Goal: Browse casually: Explore the website without a specific task or goal

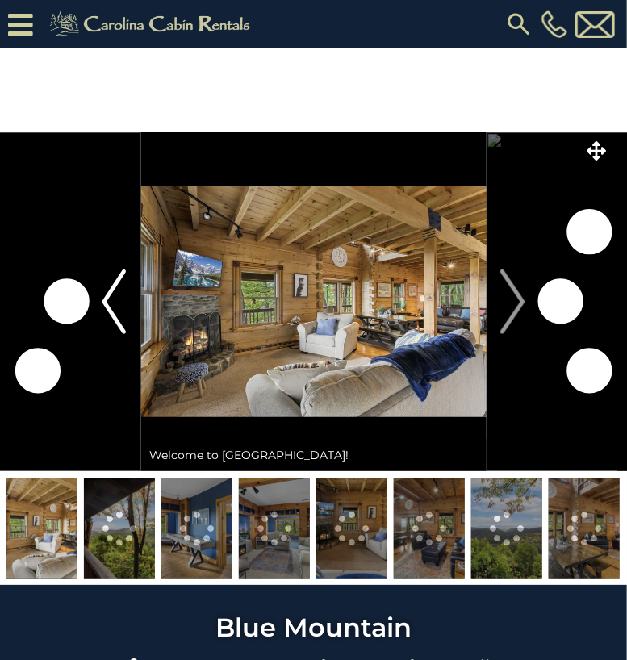
click at [110, 306] on img "Previous" at bounding box center [114, 302] width 24 height 65
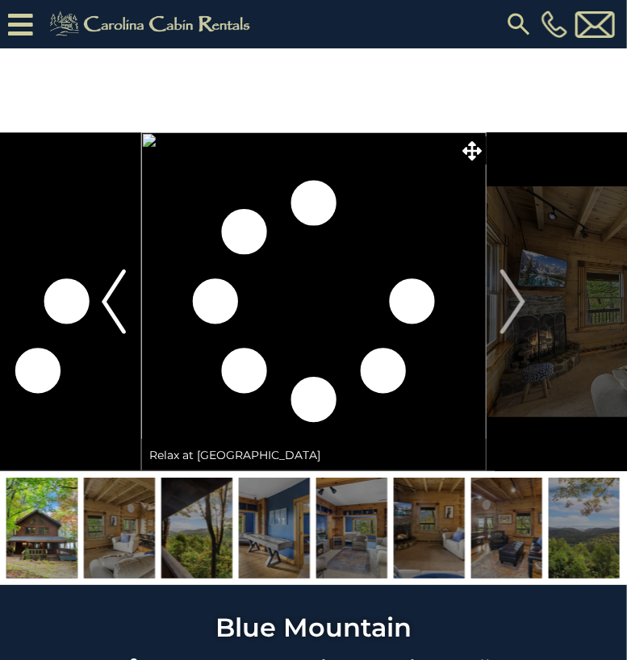
click at [107, 300] on img "Previous" at bounding box center [114, 302] width 24 height 65
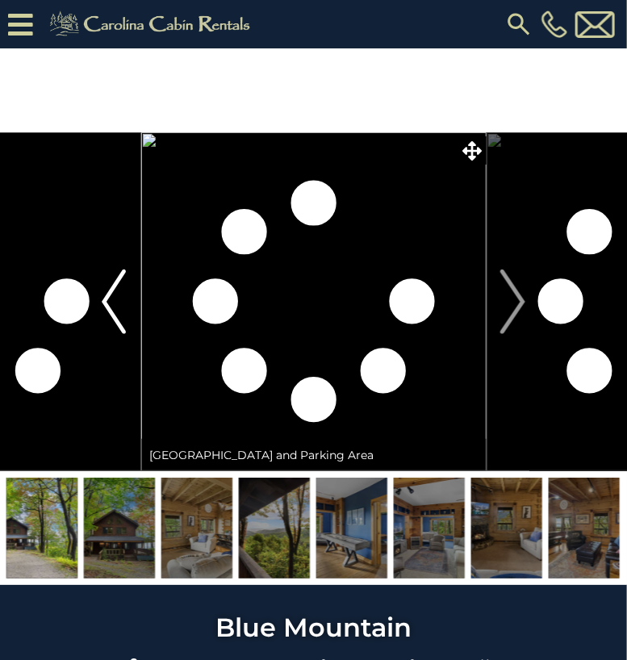
click at [107, 300] on img "Previous" at bounding box center [114, 302] width 24 height 65
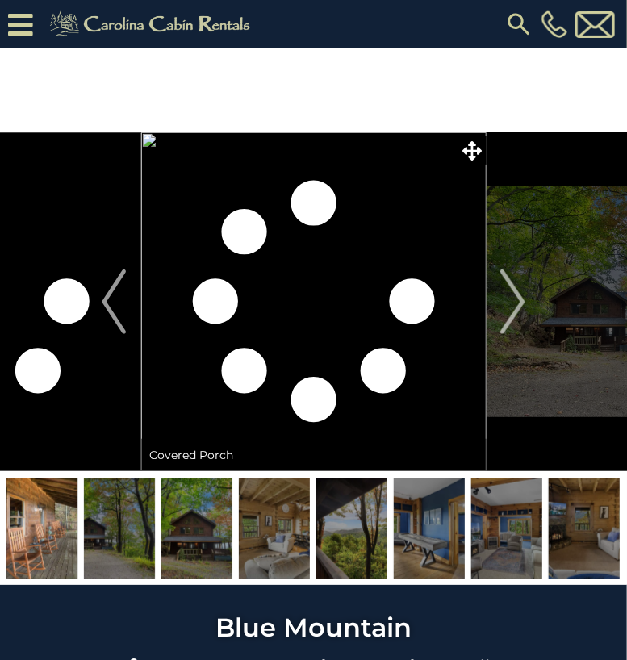
click at [588, 538] on img at bounding box center [584, 528] width 71 height 101
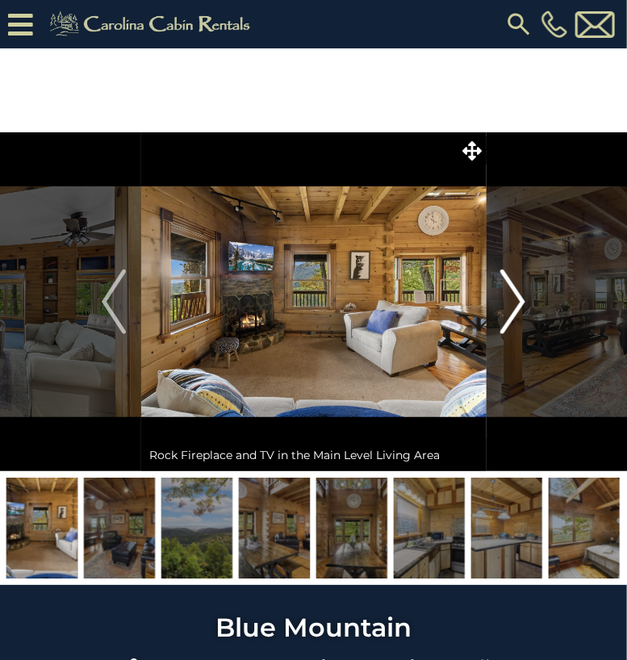
click at [517, 298] on img "Next" at bounding box center [513, 302] width 24 height 65
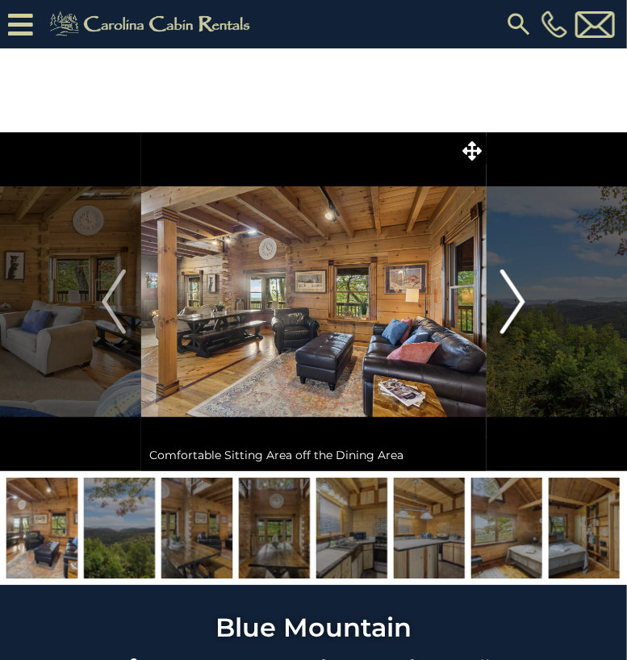
click at [517, 298] on img "Next" at bounding box center [513, 302] width 24 height 65
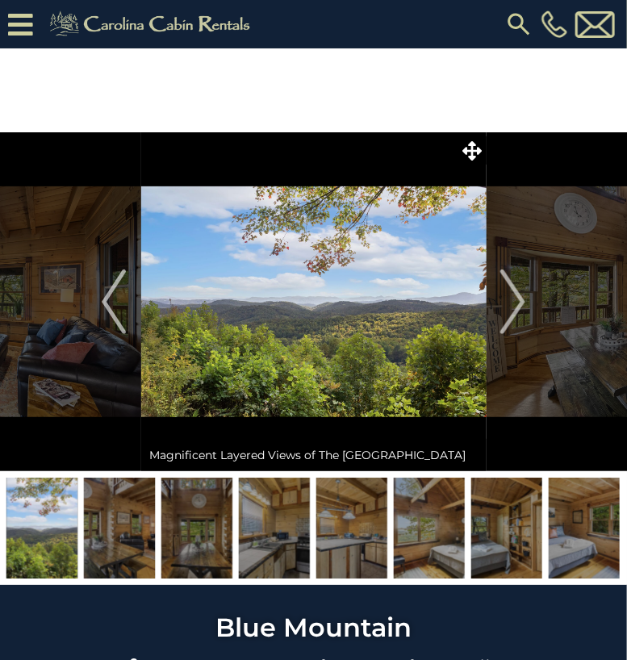
drag, startPoint x: 517, startPoint y: 298, endPoint x: 556, endPoint y: 278, distance: 43.3
click at [524, 295] on img "Next" at bounding box center [513, 302] width 24 height 65
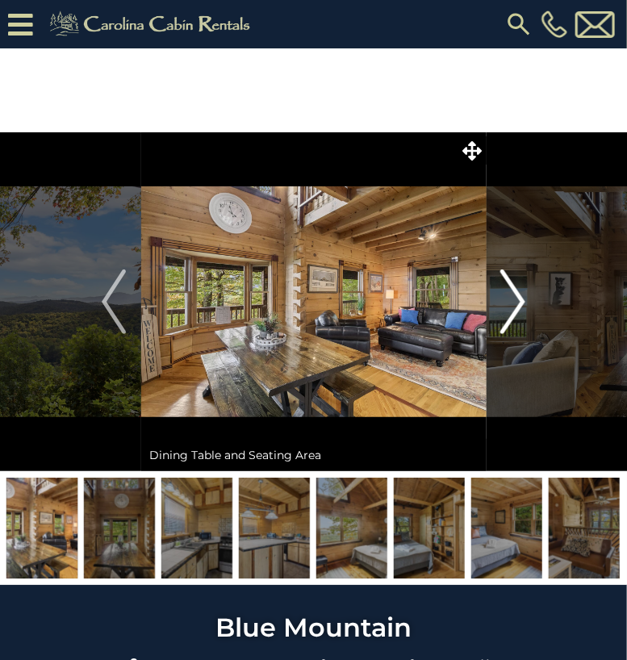
click at [524, 295] on img "Next" at bounding box center [513, 302] width 24 height 65
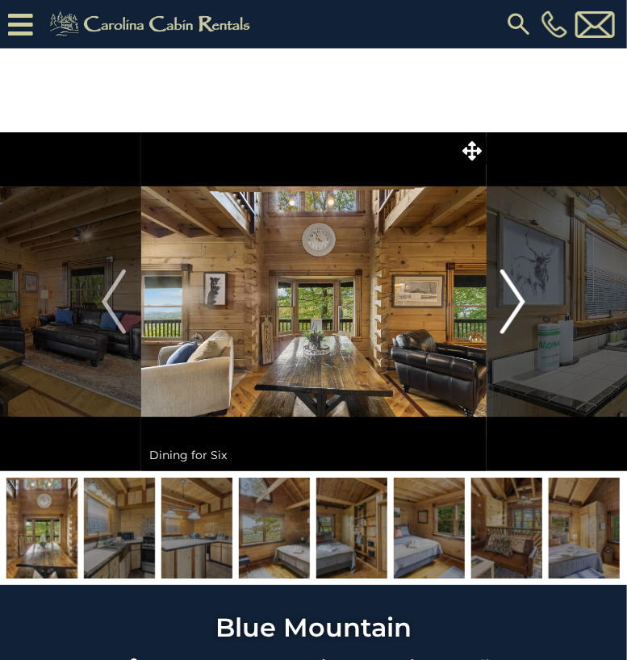
click at [524, 295] on img "Next" at bounding box center [513, 302] width 24 height 65
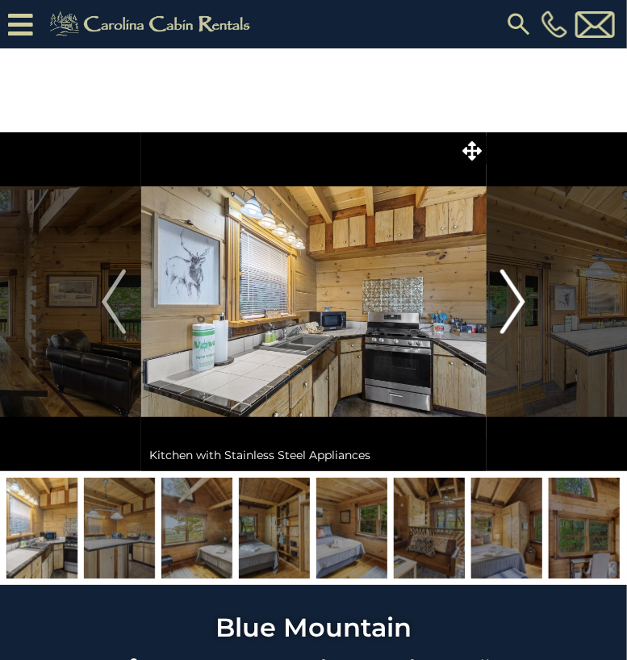
click at [524, 295] on img "Next" at bounding box center [513, 302] width 24 height 65
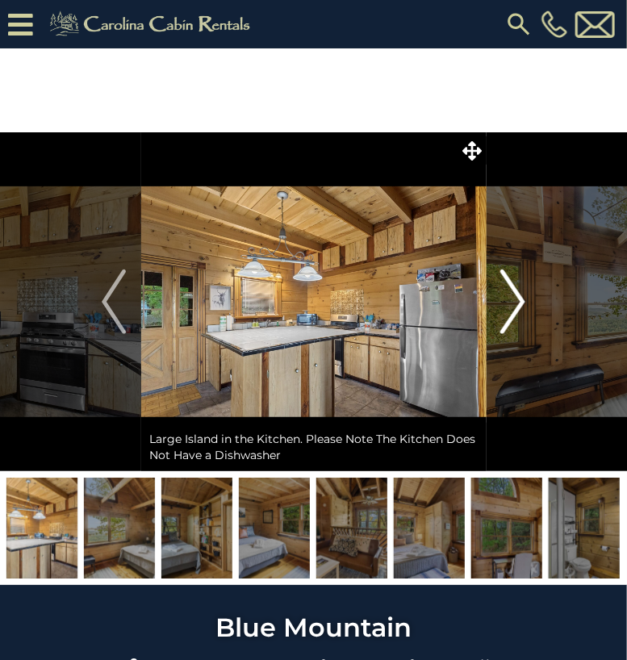
click at [524, 295] on img "Next" at bounding box center [513, 302] width 24 height 65
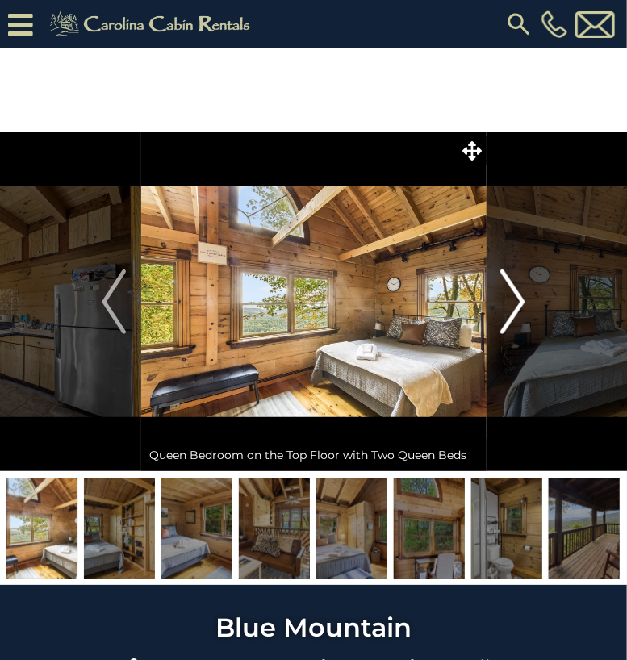
click at [524, 295] on img "Next" at bounding box center [513, 302] width 24 height 65
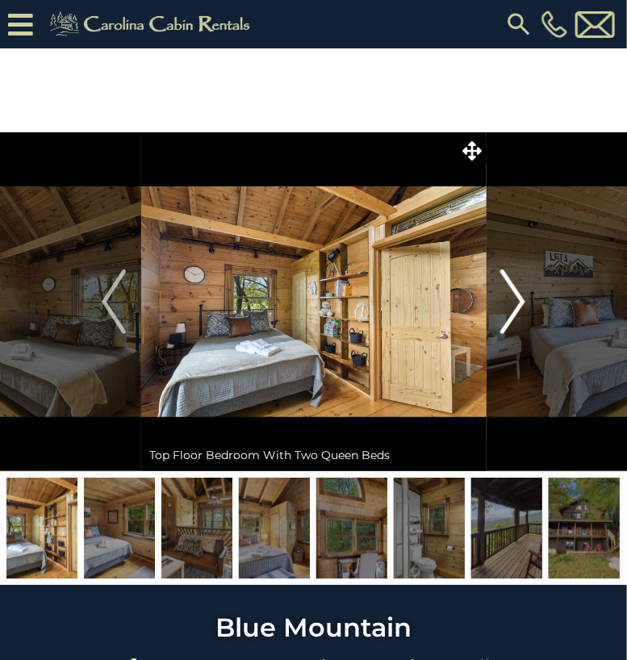
click at [524, 295] on img "Next" at bounding box center [513, 302] width 24 height 65
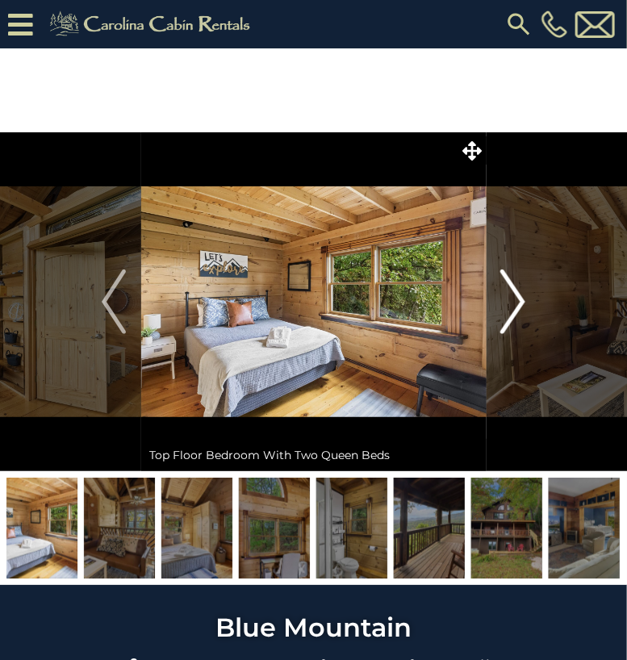
click at [524, 295] on img "Next" at bounding box center [513, 302] width 24 height 65
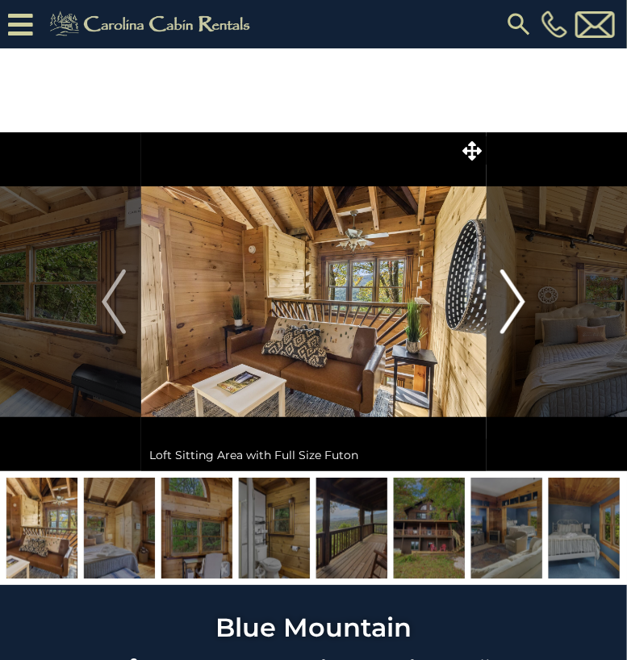
click at [524, 295] on img "Next" at bounding box center [513, 302] width 24 height 65
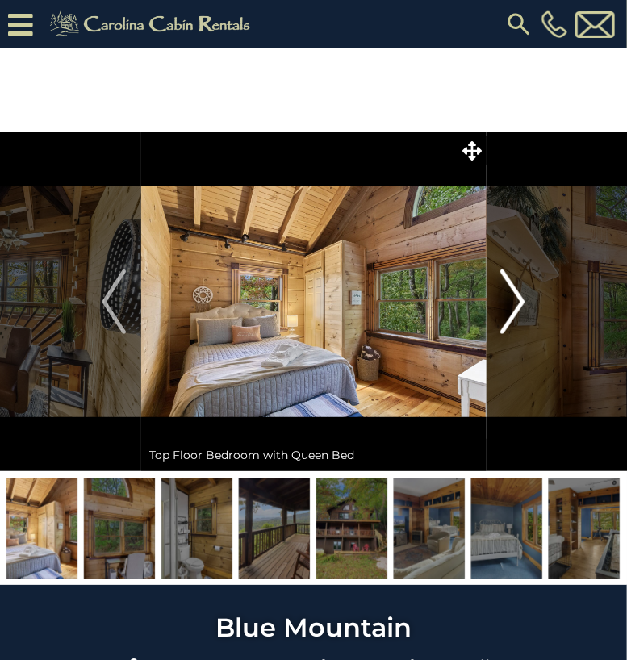
click at [524, 295] on img "Next" at bounding box center [513, 302] width 24 height 65
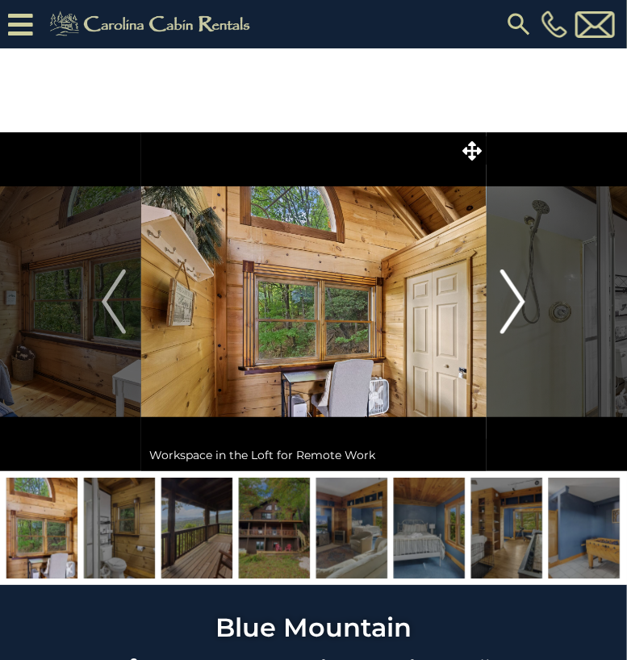
click at [524, 295] on img "Next" at bounding box center [513, 302] width 24 height 65
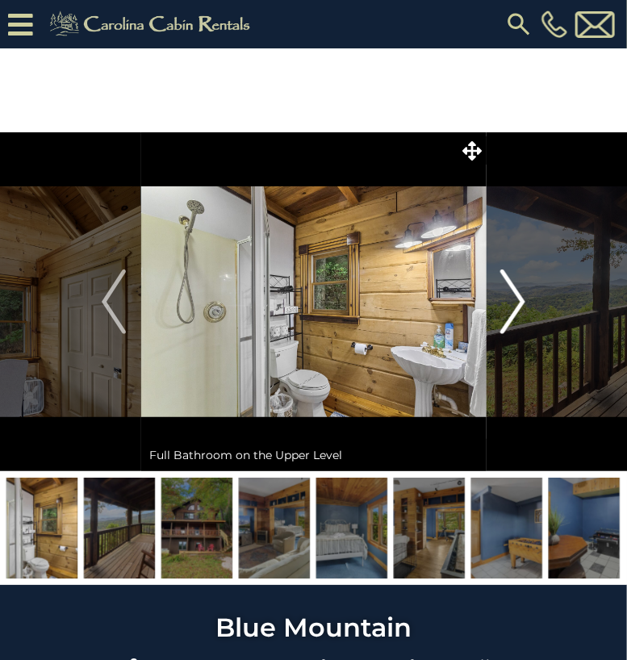
click at [524, 295] on img "Next" at bounding box center [513, 302] width 24 height 65
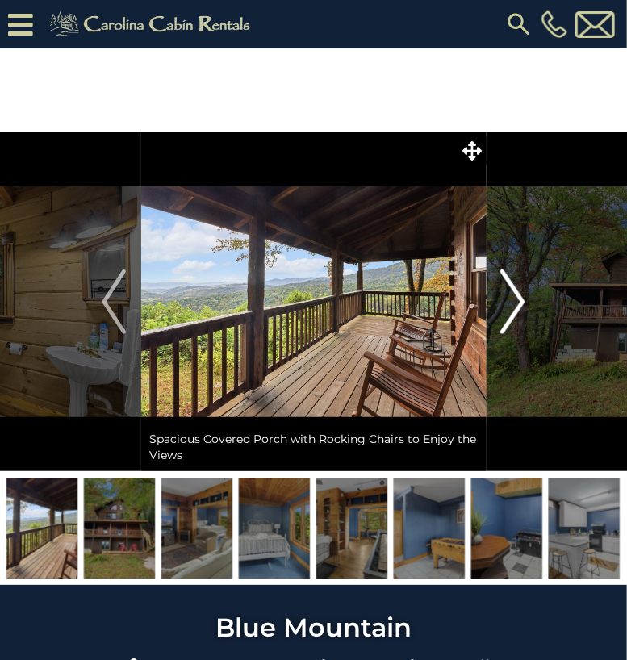
click at [524, 295] on img "Next" at bounding box center [513, 302] width 24 height 65
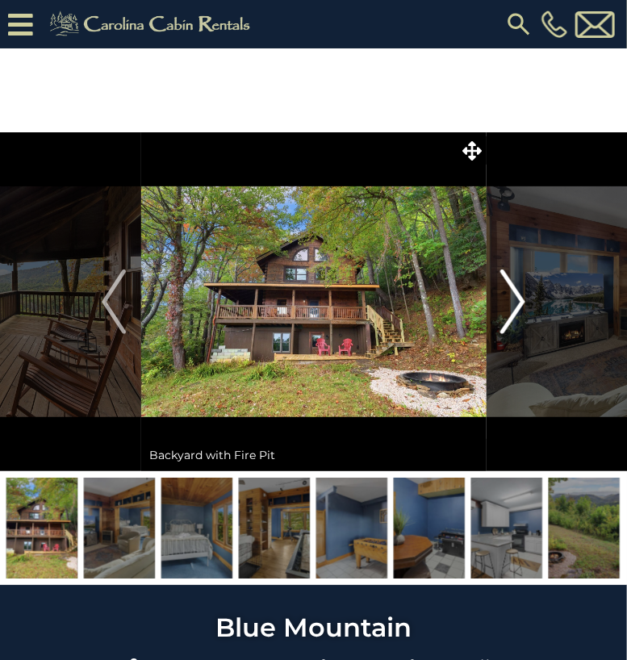
click at [524, 295] on img "Next" at bounding box center [513, 302] width 24 height 65
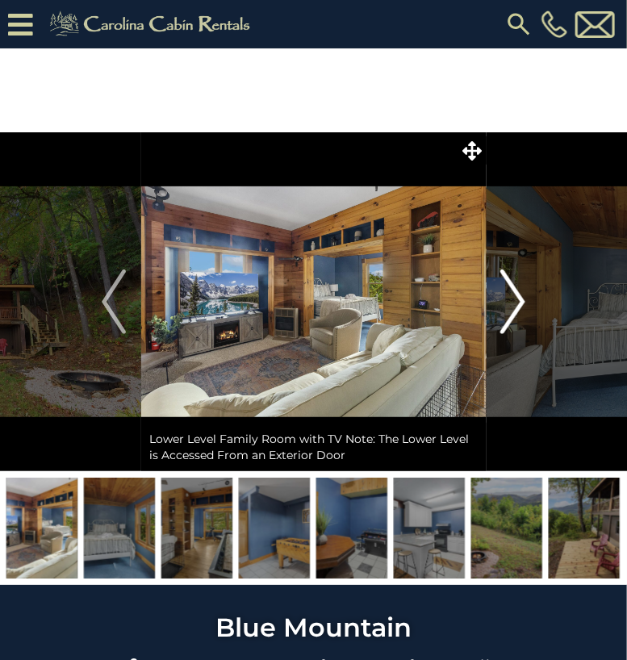
click at [524, 295] on img "Next" at bounding box center [513, 302] width 24 height 65
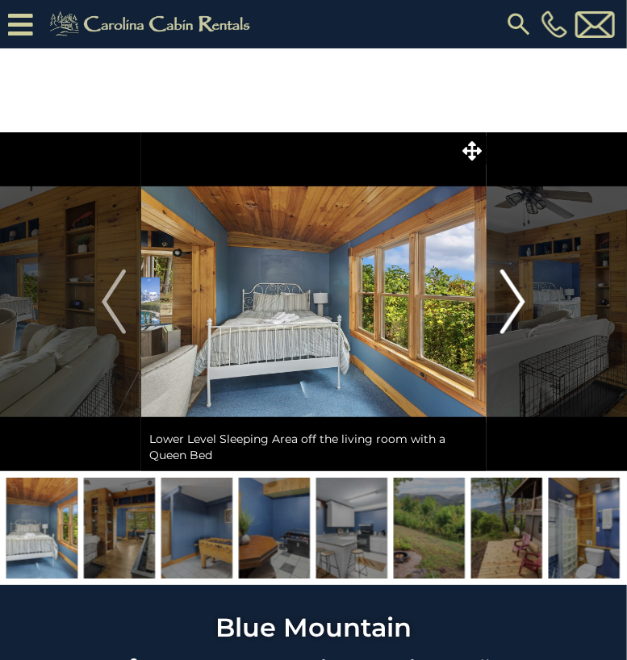
click at [524, 295] on img "Next" at bounding box center [513, 302] width 24 height 65
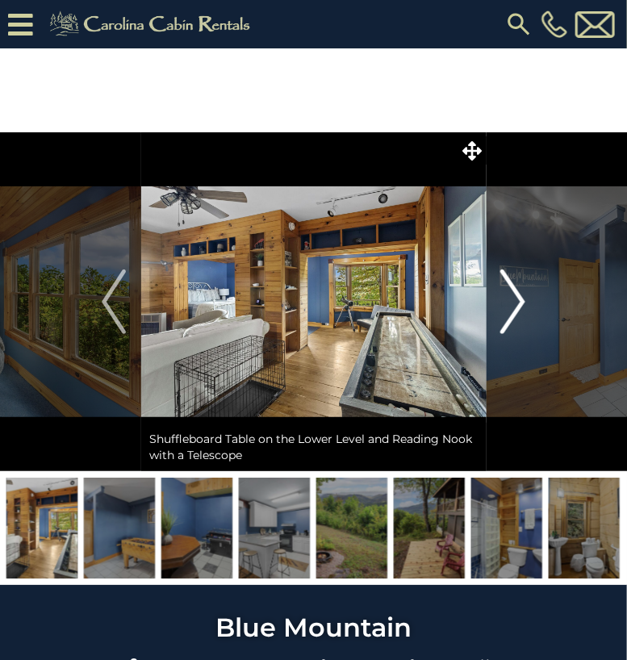
click at [524, 295] on img "Next" at bounding box center [513, 302] width 24 height 65
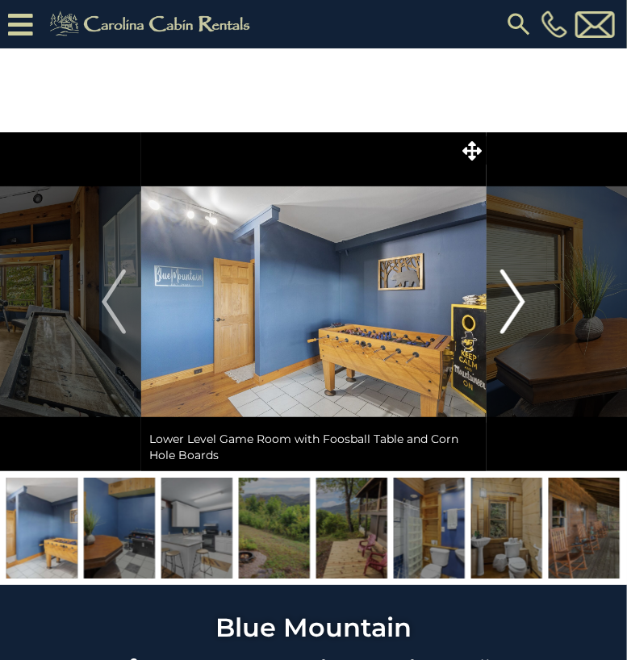
click at [524, 295] on img "Next" at bounding box center [513, 302] width 24 height 65
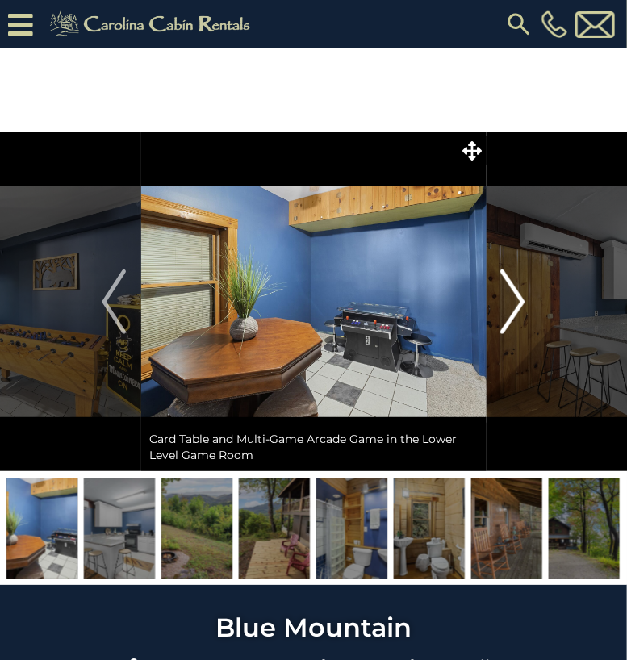
click at [524, 295] on img "Next" at bounding box center [513, 302] width 24 height 65
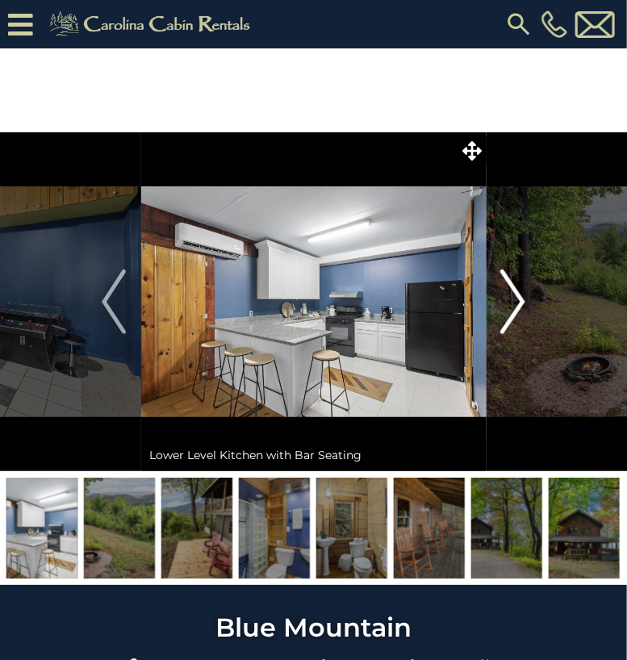
click at [524, 295] on img "Next" at bounding box center [513, 302] width 24 height 65
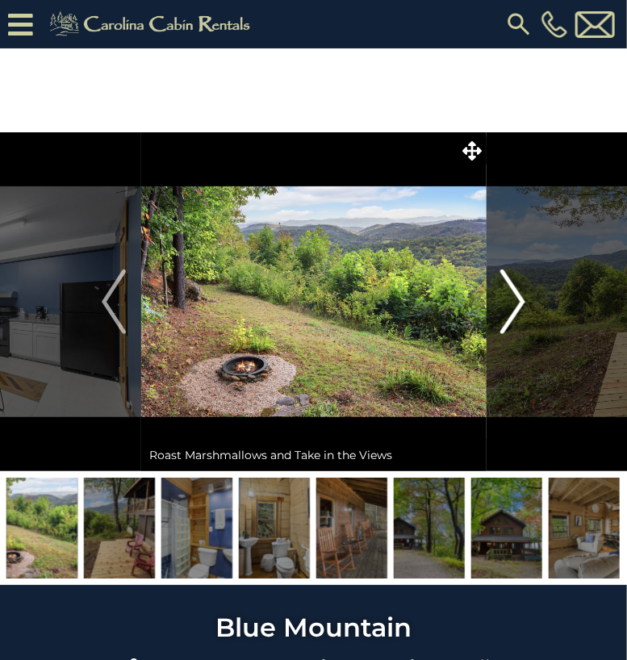
click at [524, 295] on img "Next" at bounding box center [513, 302] width 24 height 65
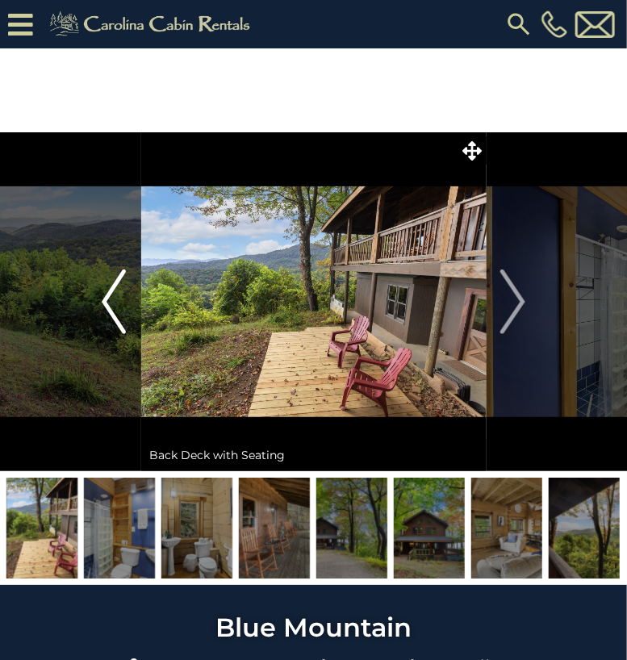
click at [107, 294] on img "Previous" at bounding box center [114, 302] width 24 height 65
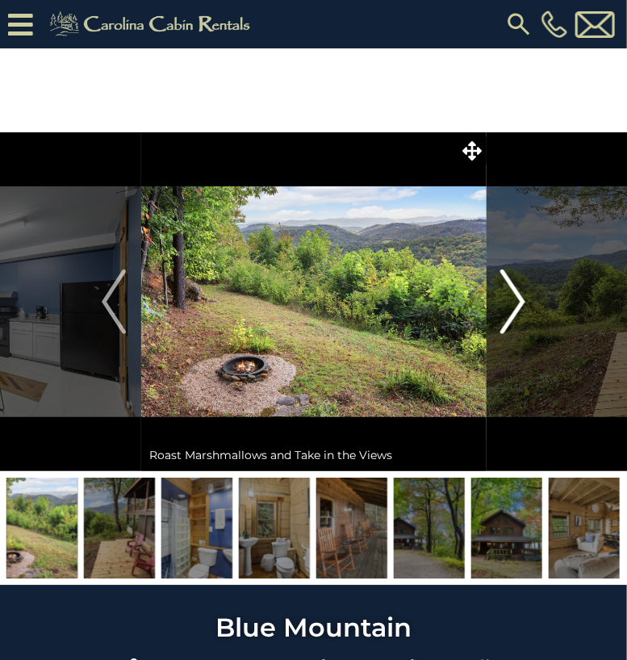
click at [521, 301] on img "Next" at bounding box center [513, 302] width 24 height 65
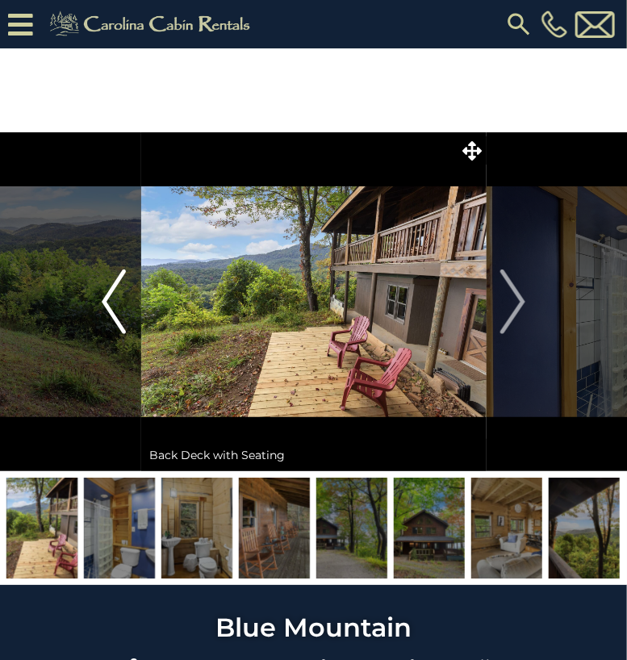
click at [108, 291] on img "Previous" at bounding box center [114, 302] width 24 height 65
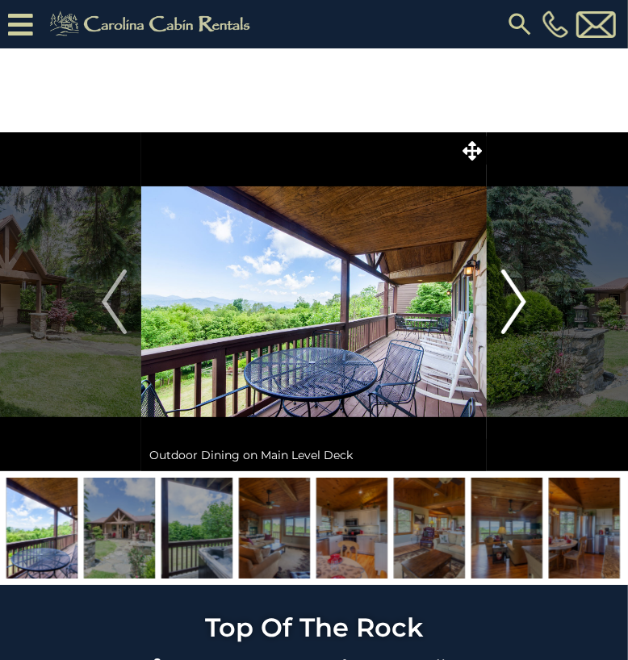
click at [513, 310] on img "Next" at bounding box center [513, 302] width 24 height 65
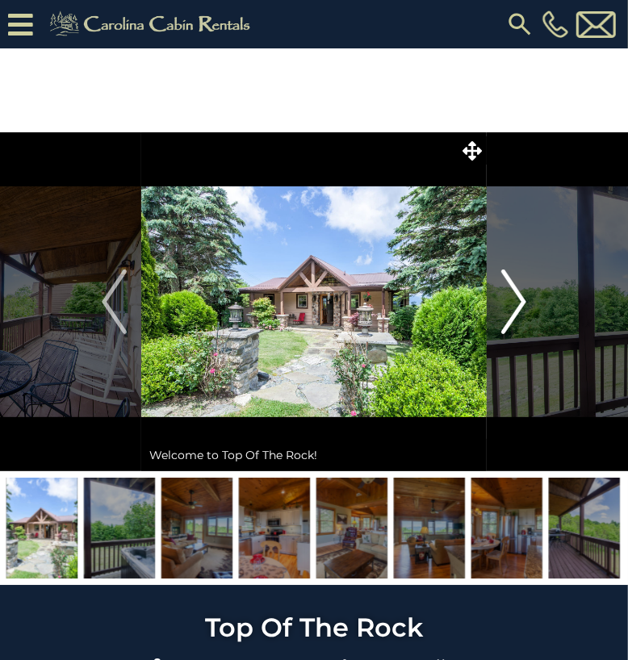
click at [513, 310] on img "Next" at bounding box center [513, 302] width 24 height 65
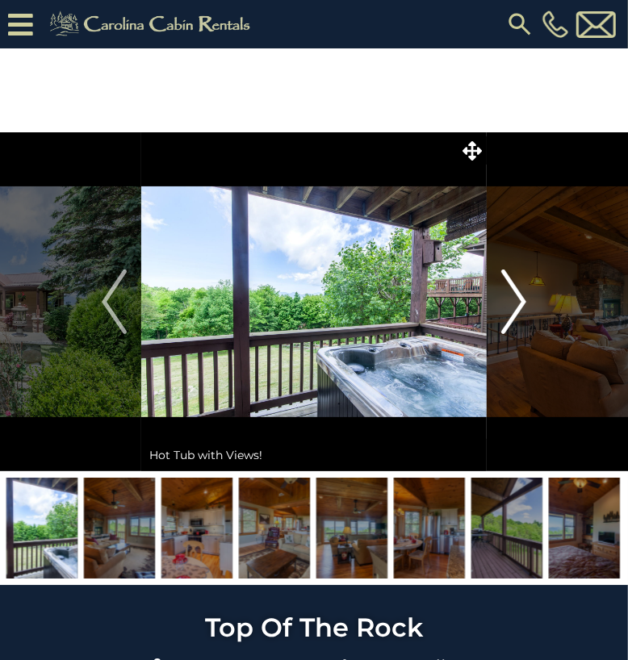
click at [513, 310] on img "Next" at bounding box center [513, 302] width 24 height 65
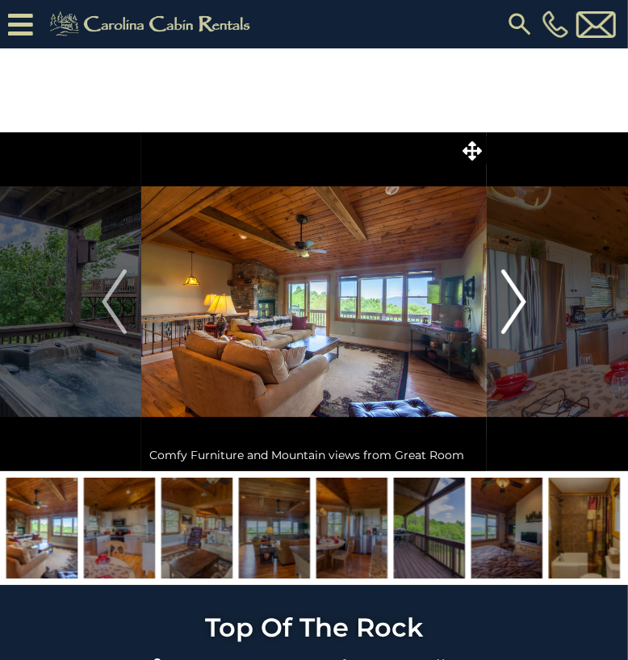
click at [513, 310] on img "Next" at bounding box center [513, 302] width 24 height 65
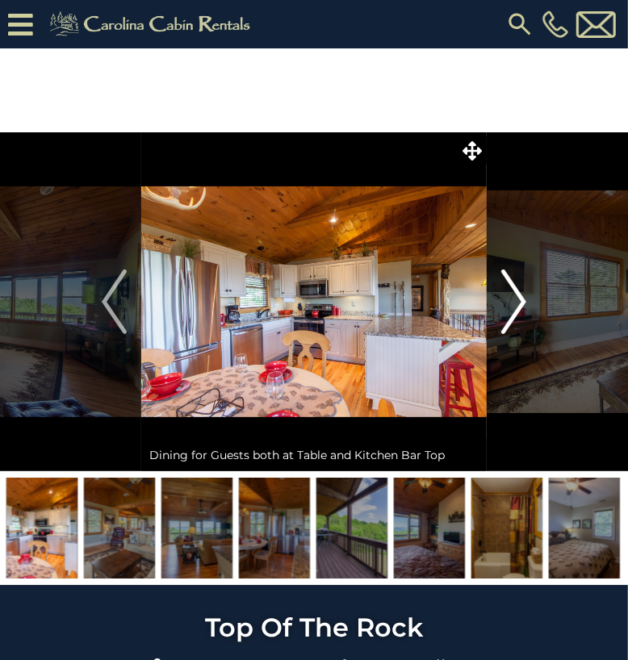
click at [513, 310] on img "Next" at bounding box center [513, 302] width 24 height 65
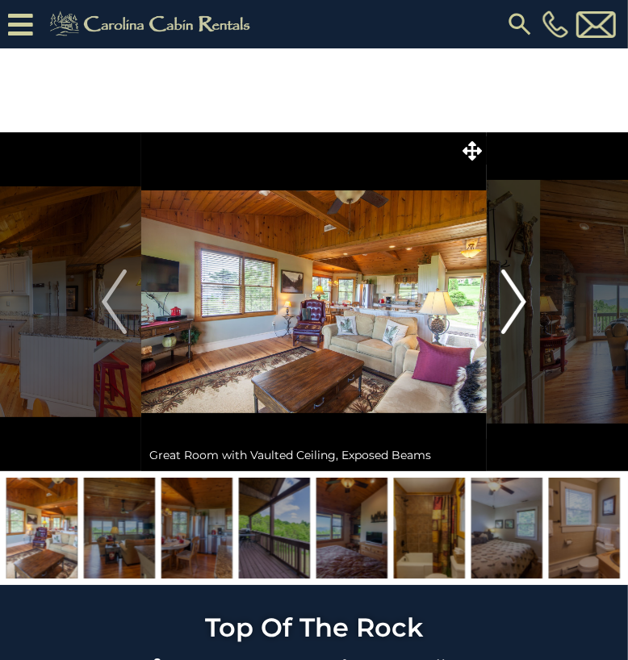
click at [513, 310] on img "Next" at bounding box center [513, 302] width 24 height 65
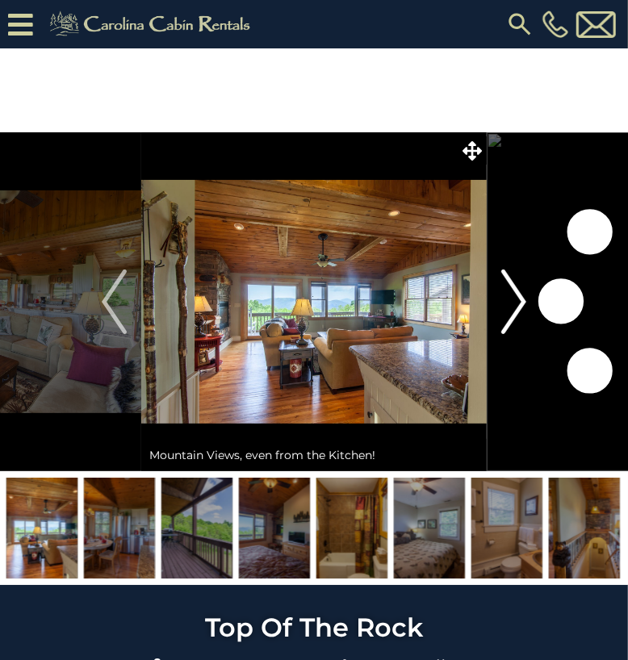
click at [513, 310] on img "Next" at bounding box center [513, 302] width 24 height 65
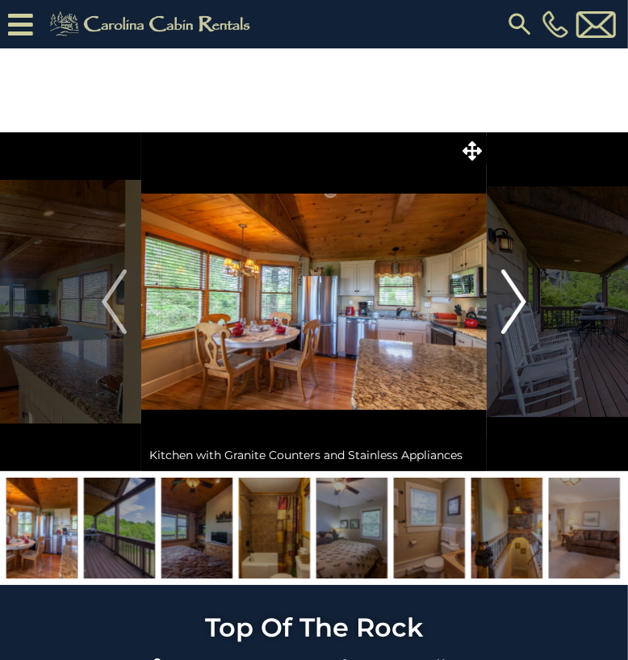
click at [513, 310] on img "Next" at bounding box center [513, 302] width 24 height 65
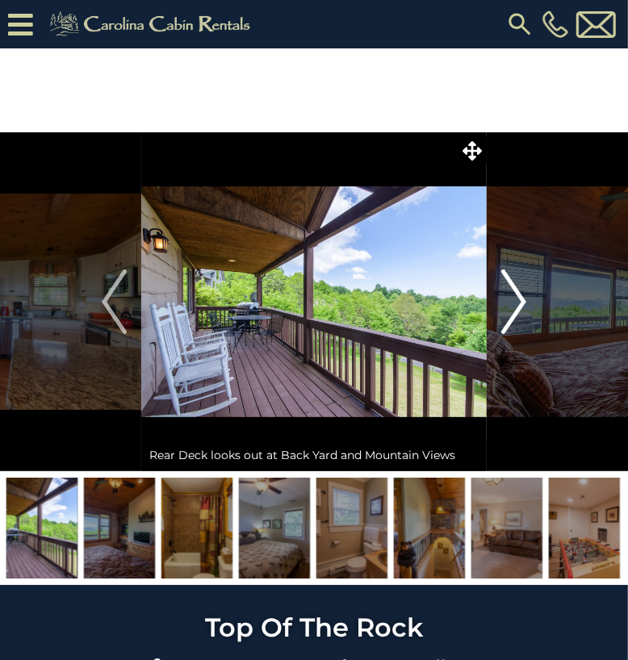
click at [513, 310] on img "Next" at bounding box center [513, 302] width 24 height 65
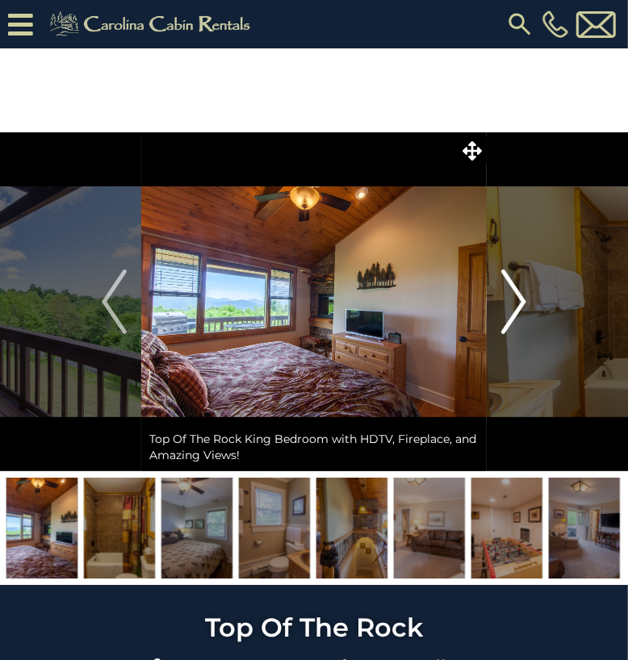
click at [513, 310] on img "Next" at bounding box center [513, 302] width 24 height 65
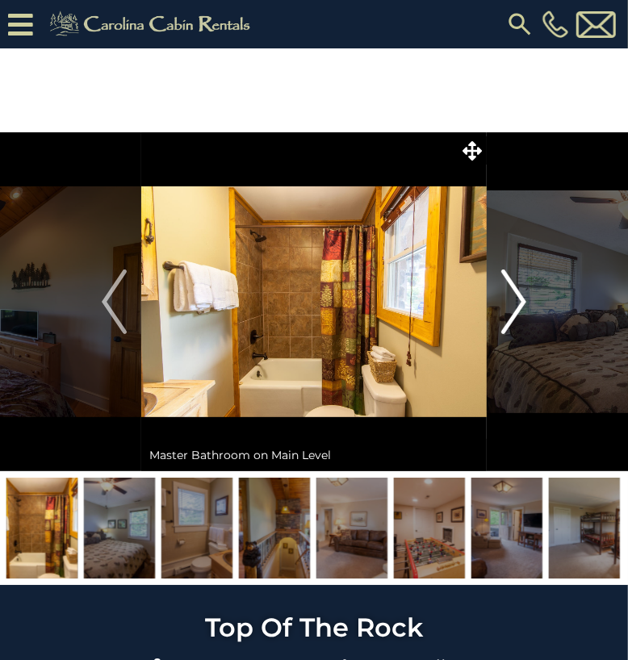
click at [513, 310] on img "Next" at bounding box center [513, 302] width 24 height 65
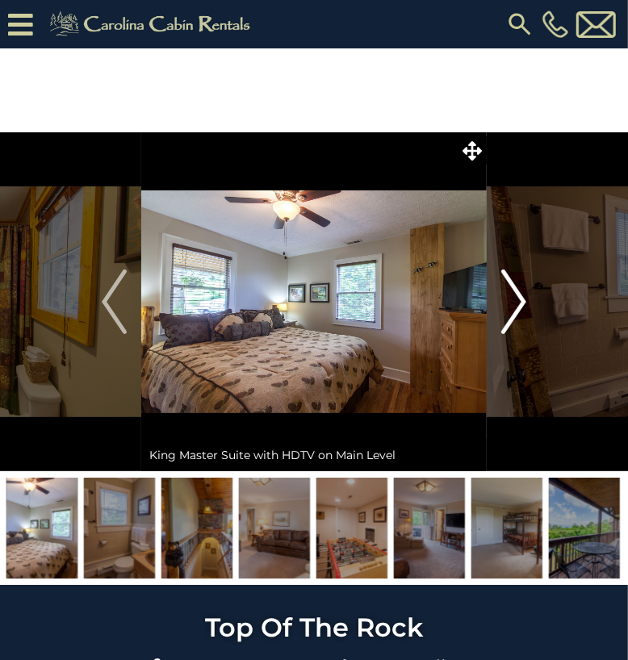
click at [513, 310] on img "Next" at bounding box center [513, 302] width 24 height 65
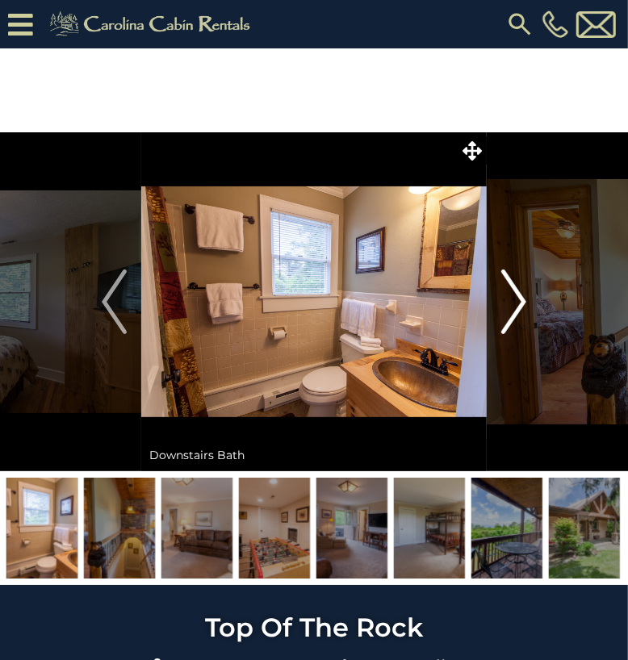
click at [513, 310] on img "Next" at bounding box center [513, 302] width 24 height 65
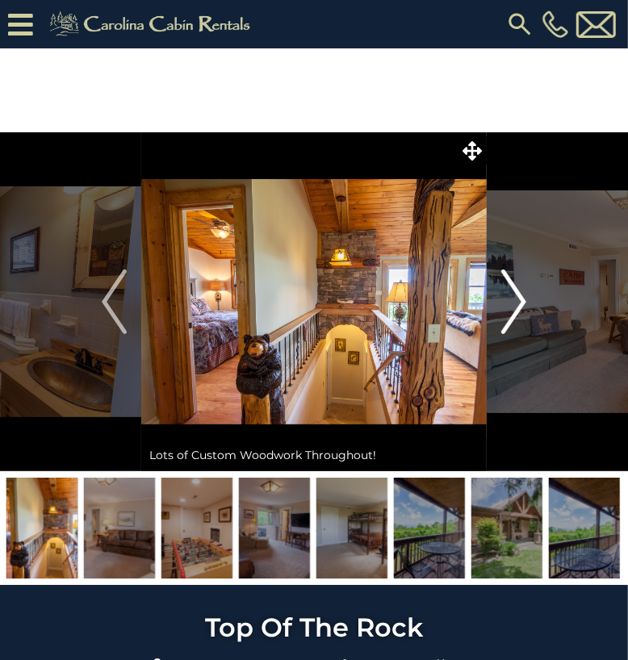
click at [513, 310] on img "Next" at bounding box center [513, 302] width 24 height 65
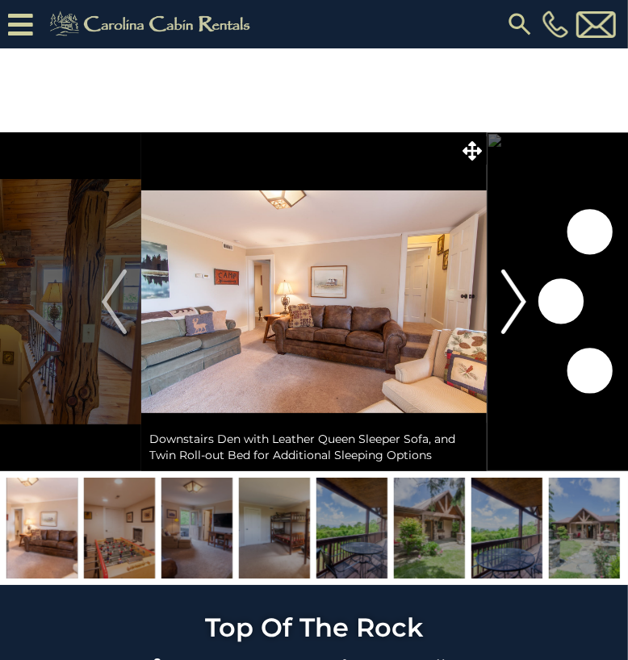
click at [513, 310] on img "Next" at bounding box center [513, 302] width 24 height 65
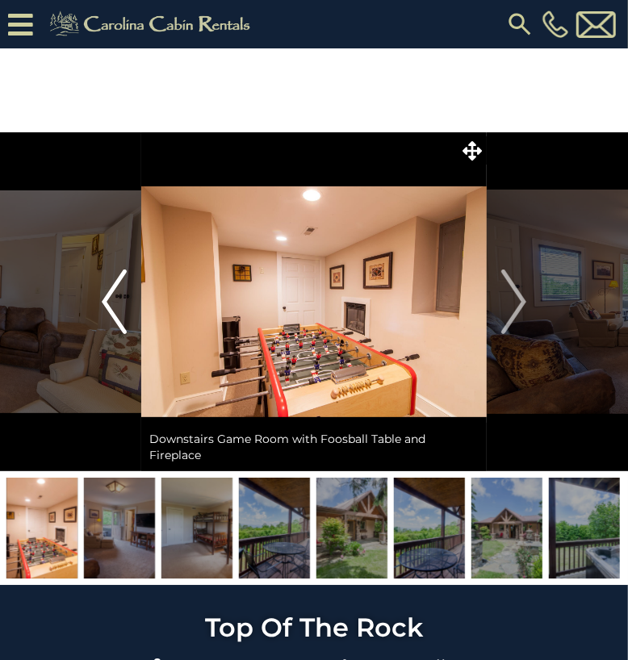
click at [103, 292] on img "Previous" at bounding box center [114, 302] width 24 height 65
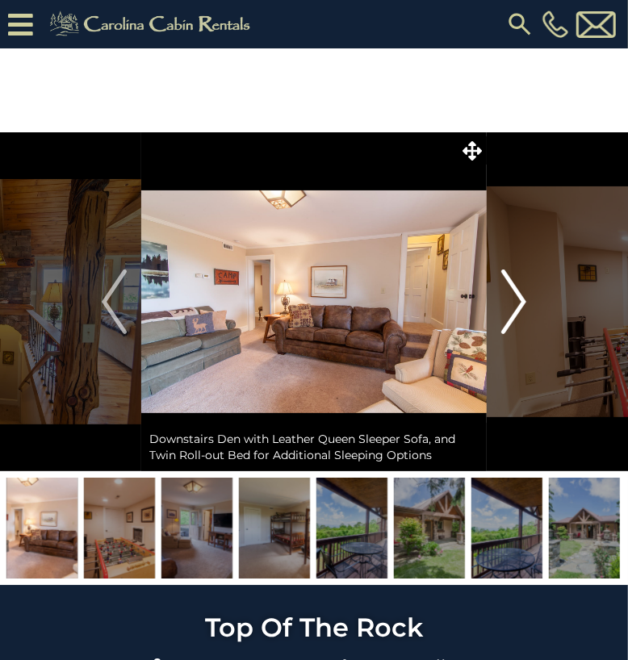
click at [518, 292] on img "Next" at bounding box center [513, 302] width 24 height 65
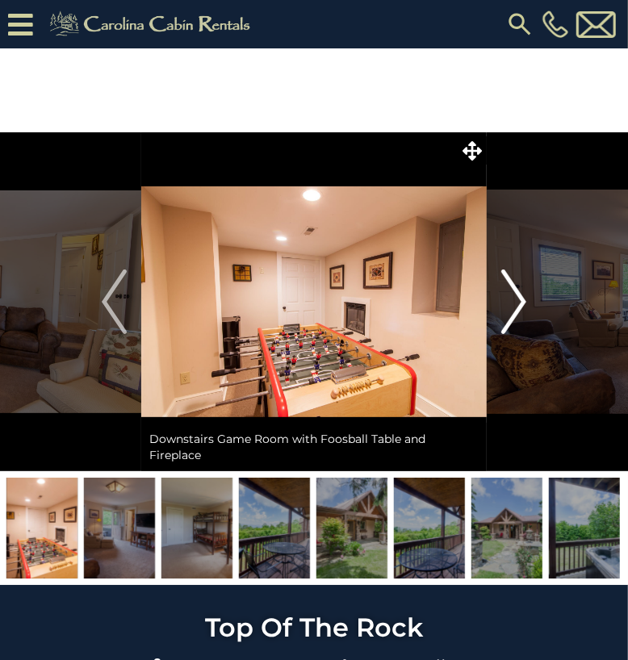
click at [518, 292] on img "Next" at bounding box center [513, 302] width 24 height 65
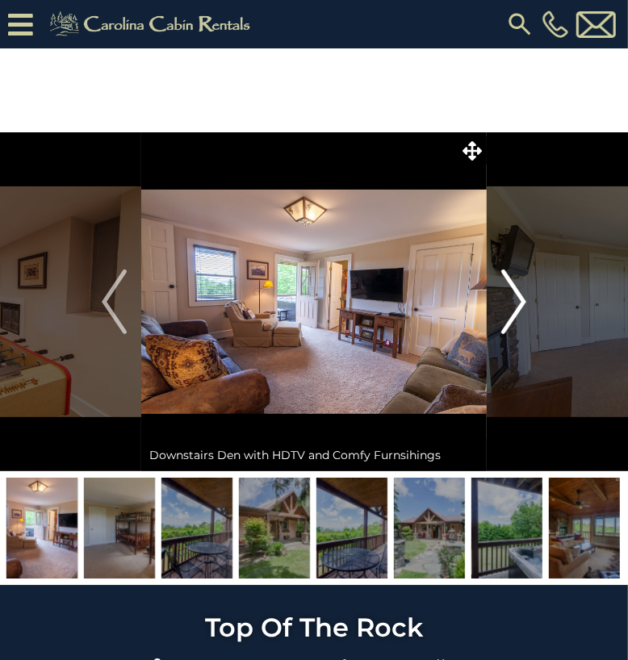
click at [518, 292] on img "Next" at bounding box center [513, 302] width 24 height 65
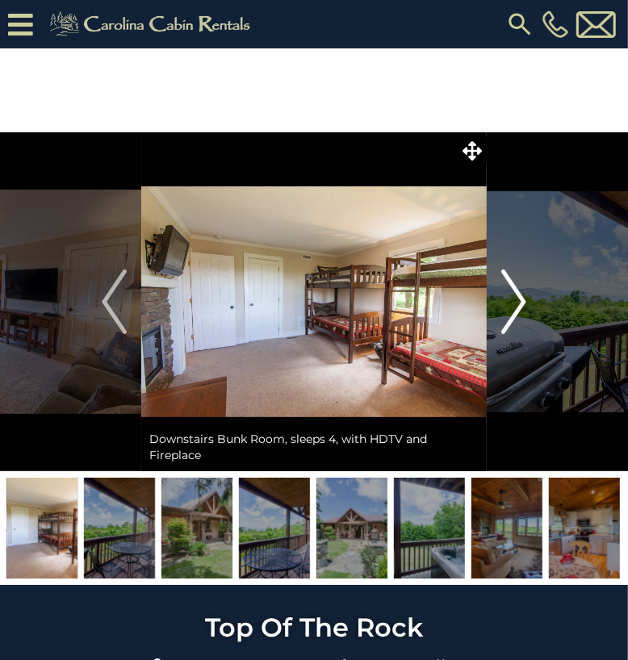
click at [518, 293] on img "Next" at bounding box center [513, 302] width 24 height 65
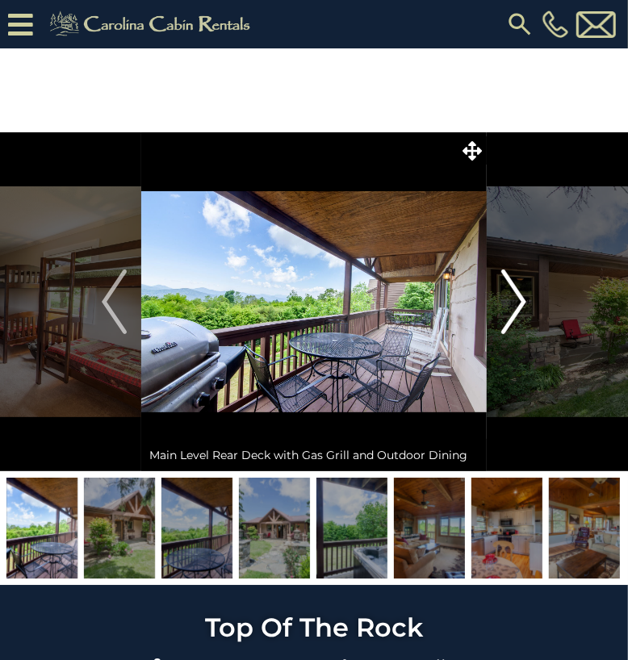
click at [518, 293] on img "Next" at bounding box center [513, 302] width 24 height 65
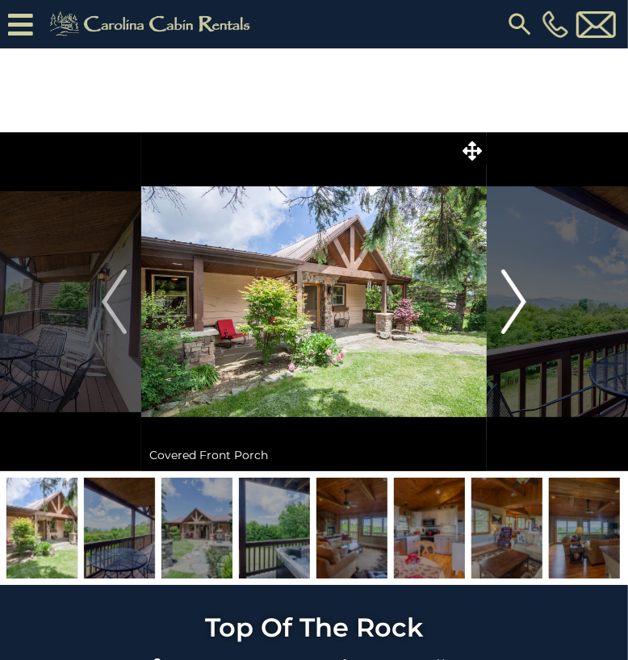
click at [518, 293] on img "Next" at bounding box center [513, 302] width 24 height 65
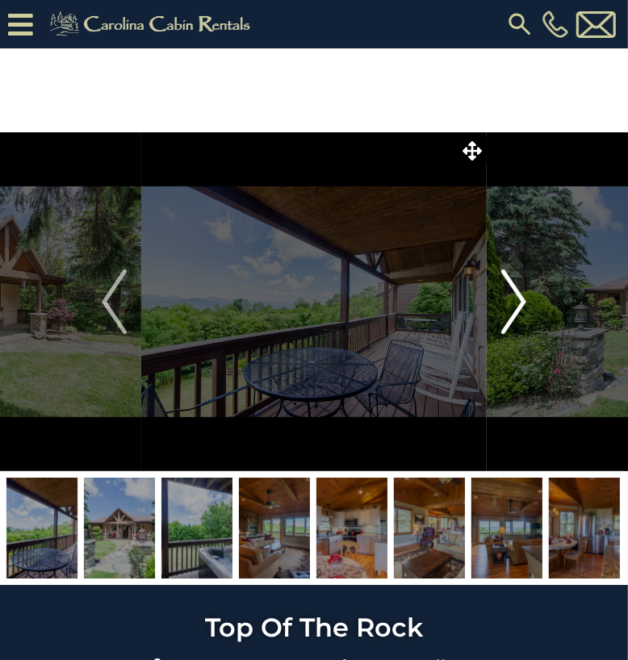
click at [518, 293] on img "Next" at bounding box center [513, 302] width 24 height 65
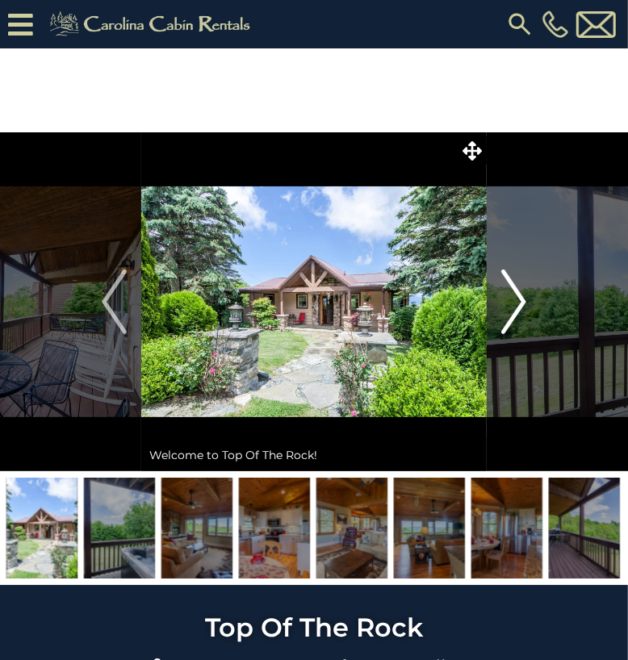
click at [517, 290] on img "Next" at bounding box center [513, 302] width 24 height 65
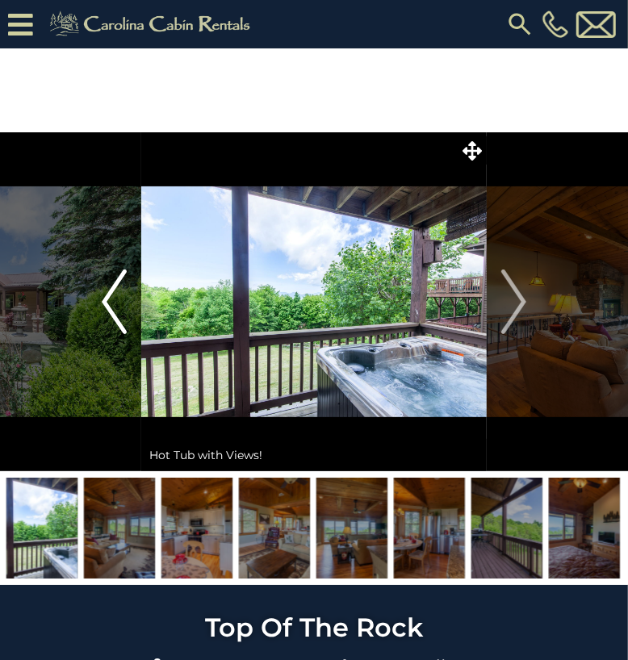
click at [107, 306] on img "Previous" at bounding box center [114, 302] width 24 height 65
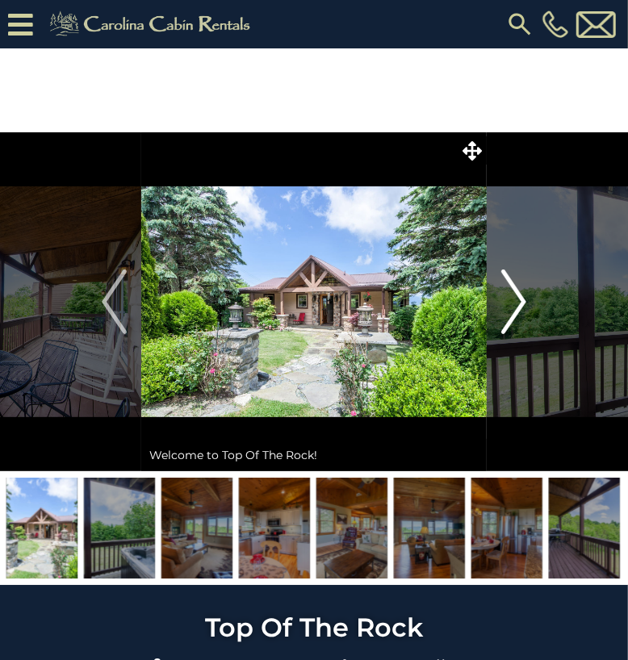
click at [518, 302] on img "Next" at bounding box center [513, 302] width 24 height 65
